Goal: Information Seeking & Learning: Learn about a topic

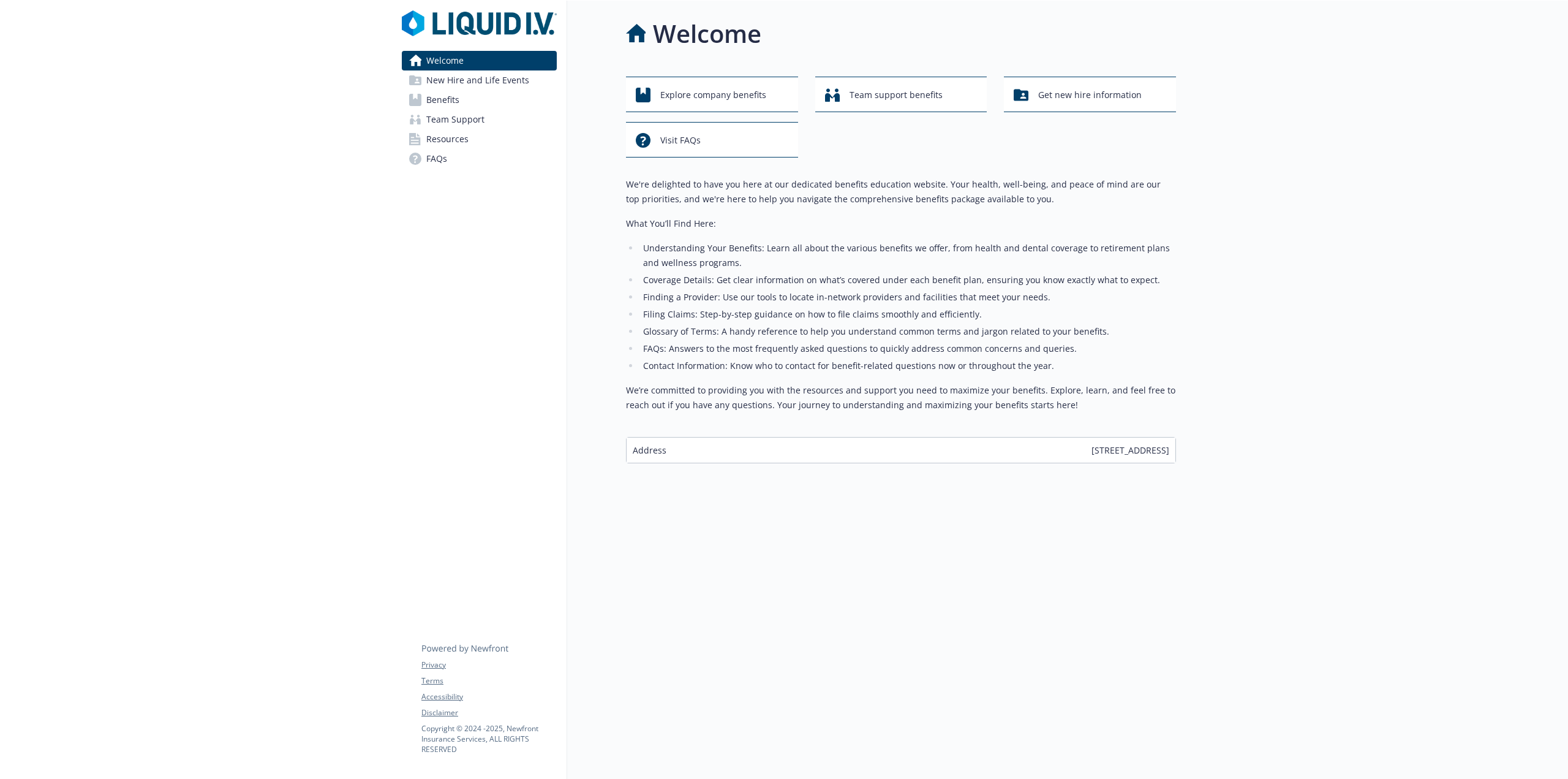
click at [485, 82] on span "New Hire and Life Events" at bounding box center [477, 81] width 103 height 20
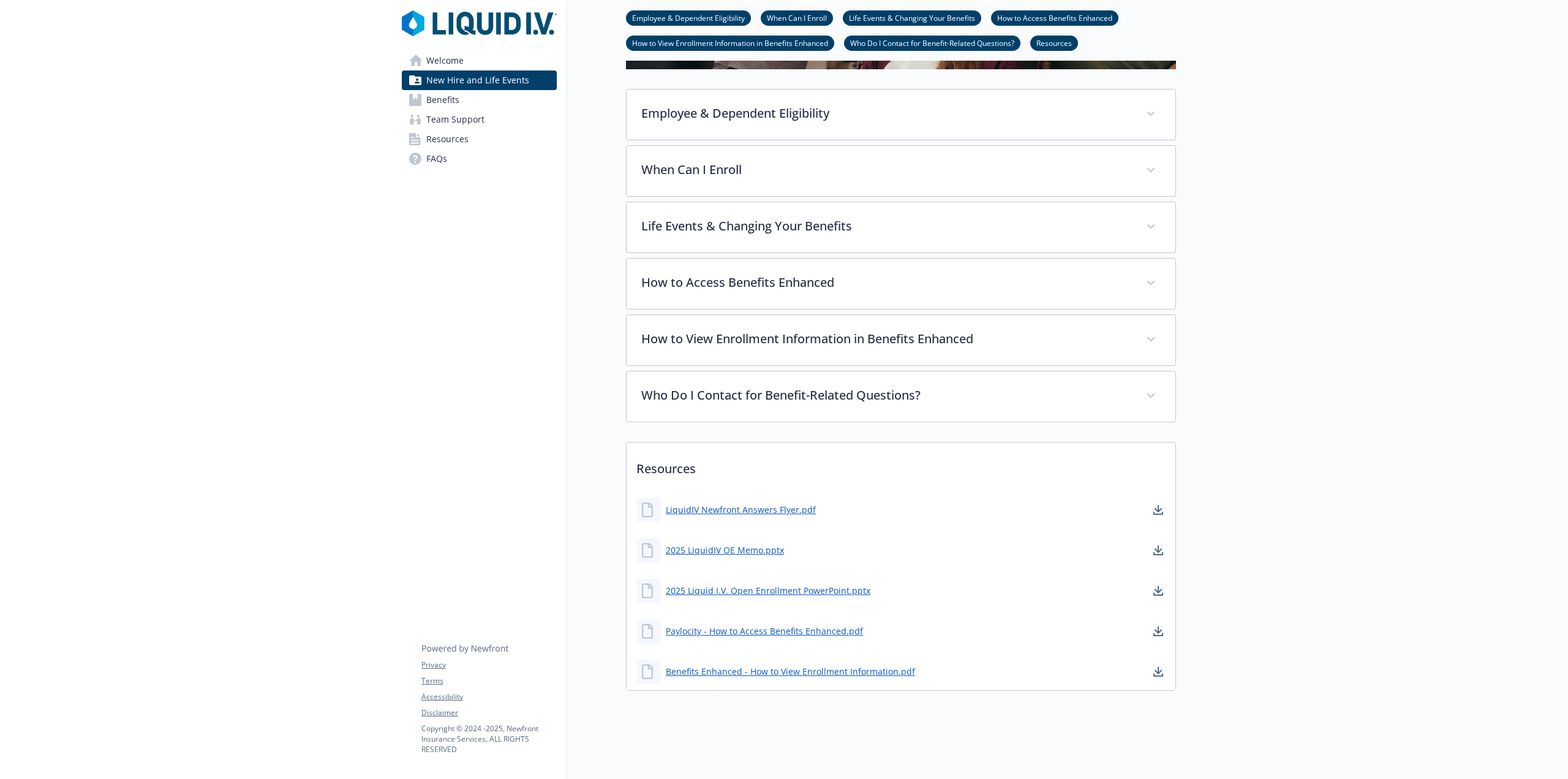
click at [478, 101] on link "Benefits" at bounding box center [479, 100] width 155 height 20
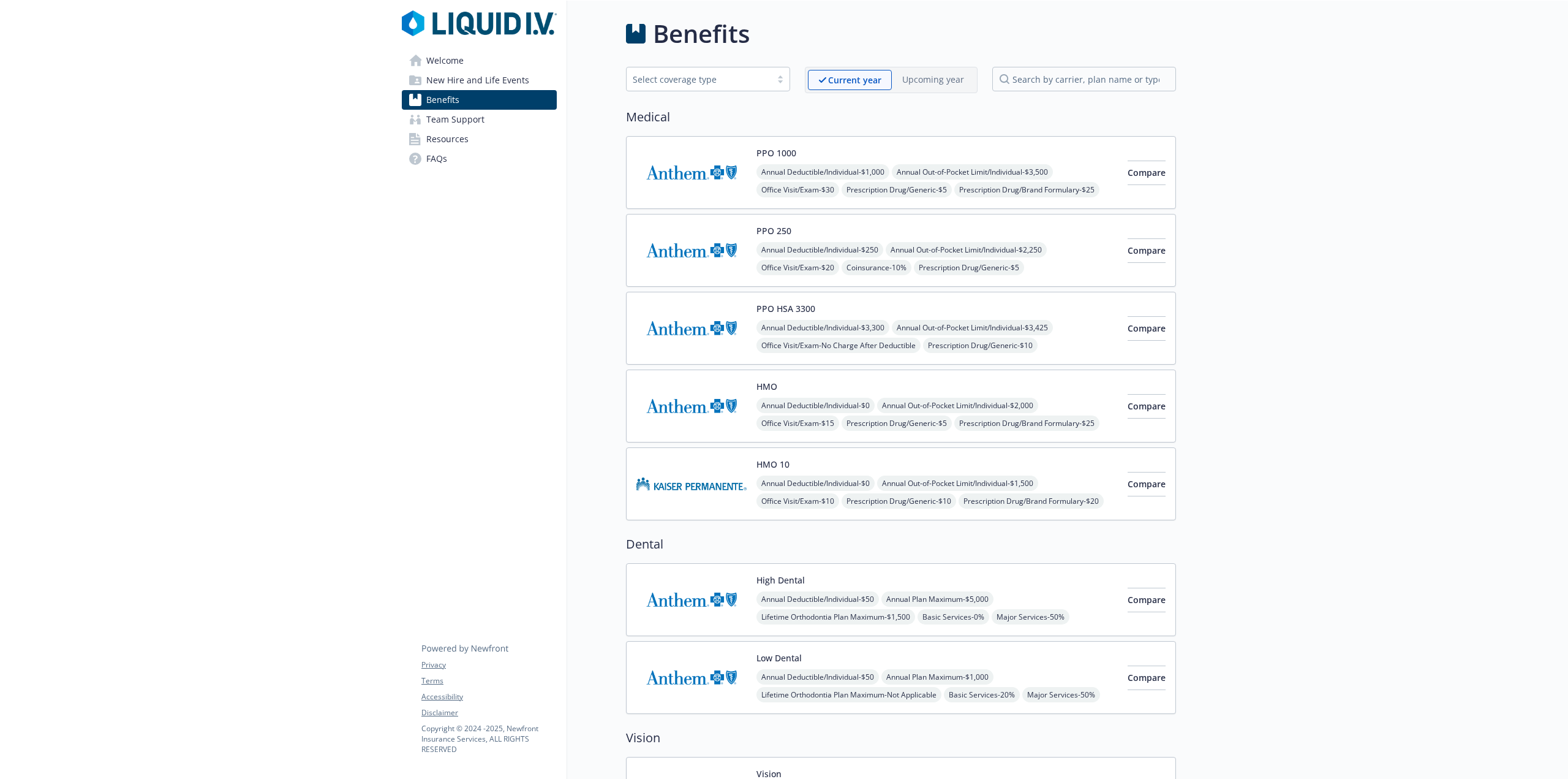
click at [979, 486] on span "Annual Out-of-Pocket Limit/Individual - $1,500" at bounding box center [957, 482] width 161 height 15
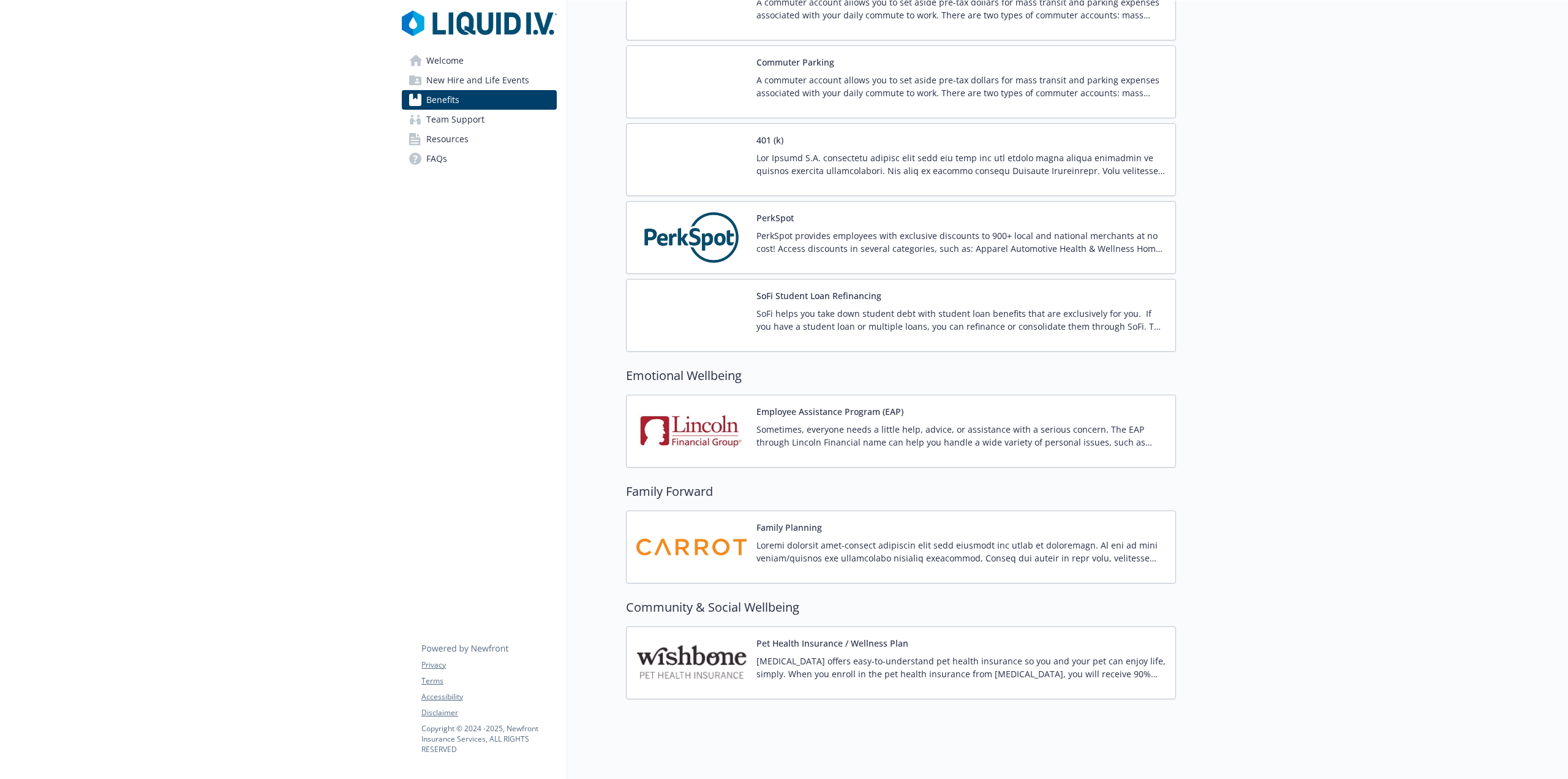
scroll to position [2049, 0]
